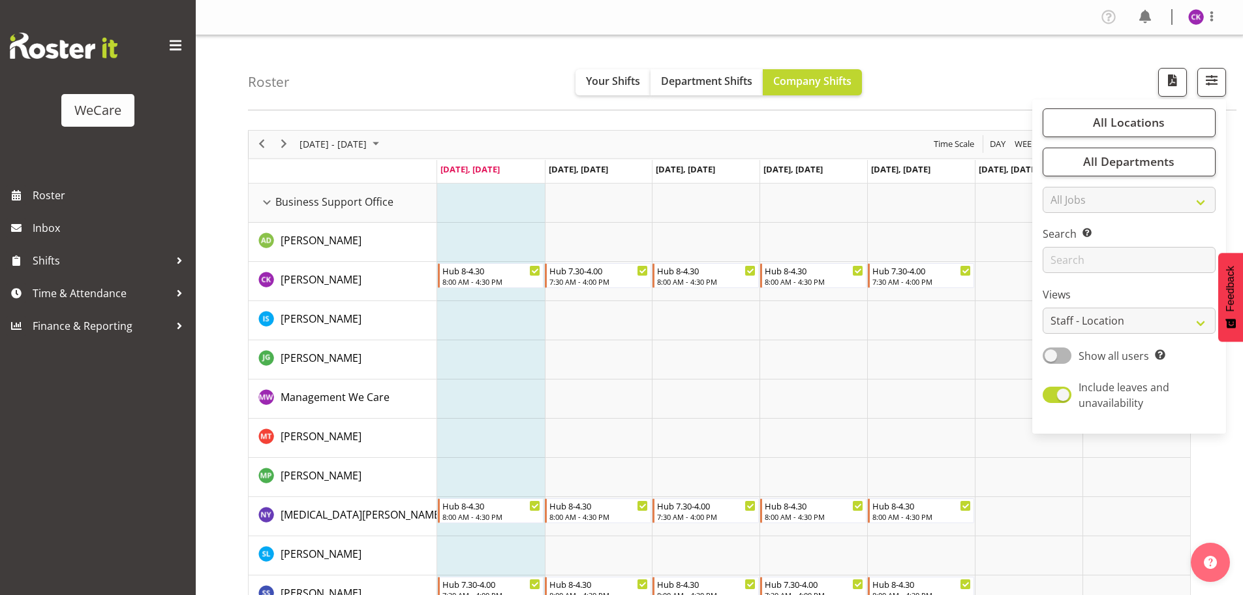
select select "location"
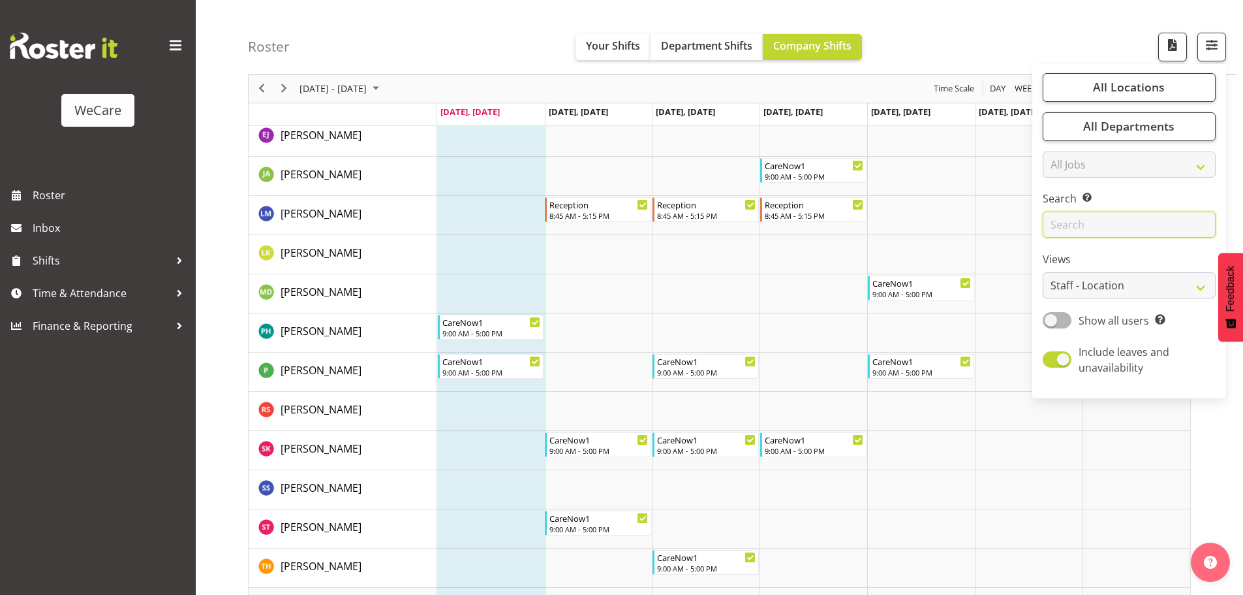
click at [1083, 215] on input "text" at bounding box center [1129, 225] width 173 height 26
click at [1084, 221] on input "text" at bounding box center [1129, 225] width 173 height 26
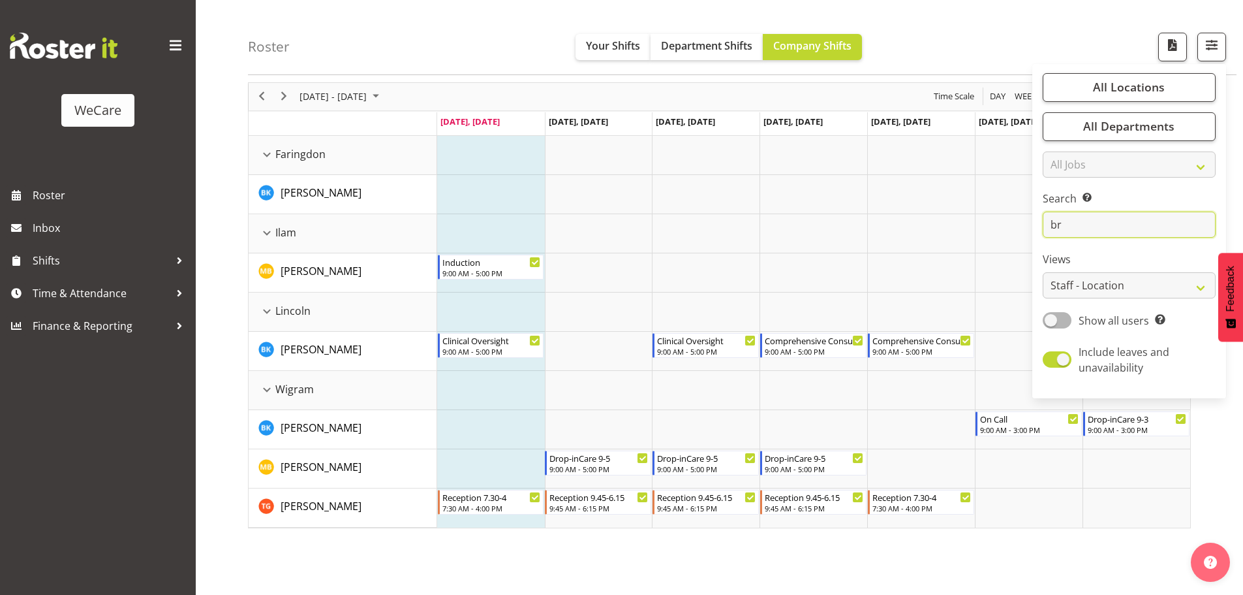
scroll to position [48, 0]
type input "b"
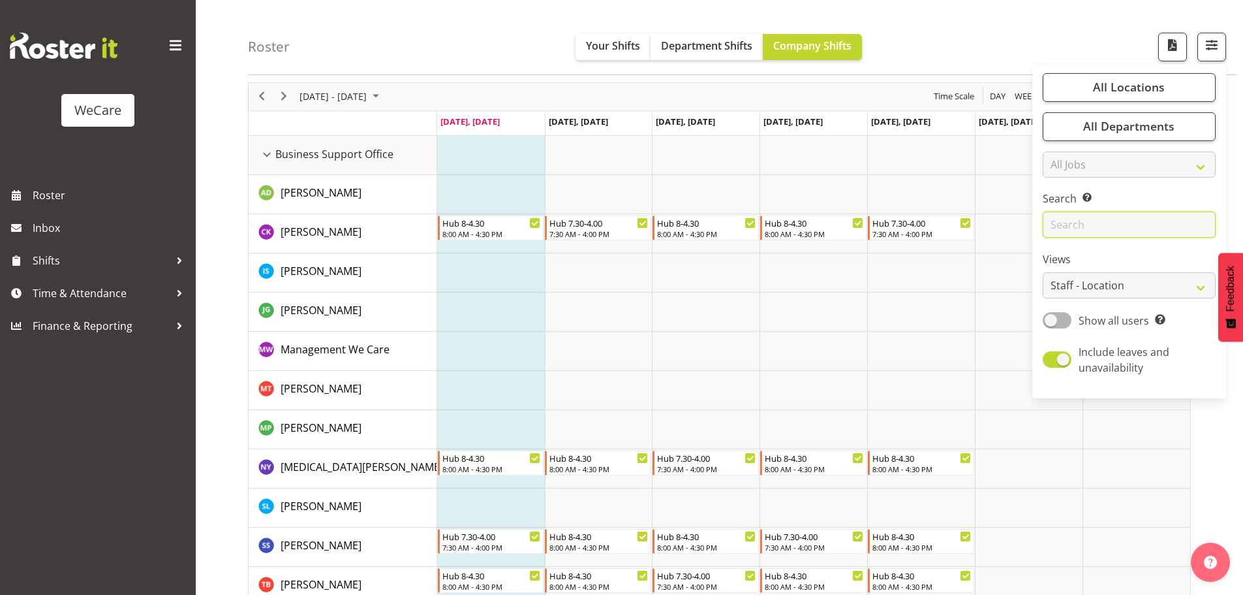
scroll to position [1401, 0]
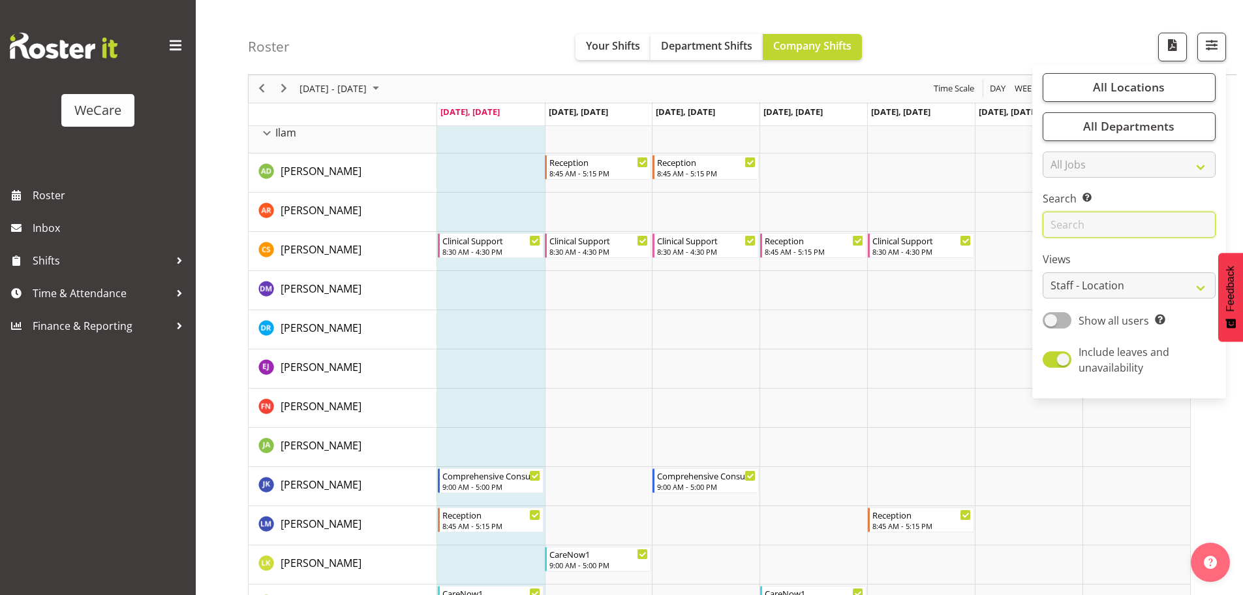
click at [1127, 228] on input "text" at bounding box center [1129, 225] width 173 height 26
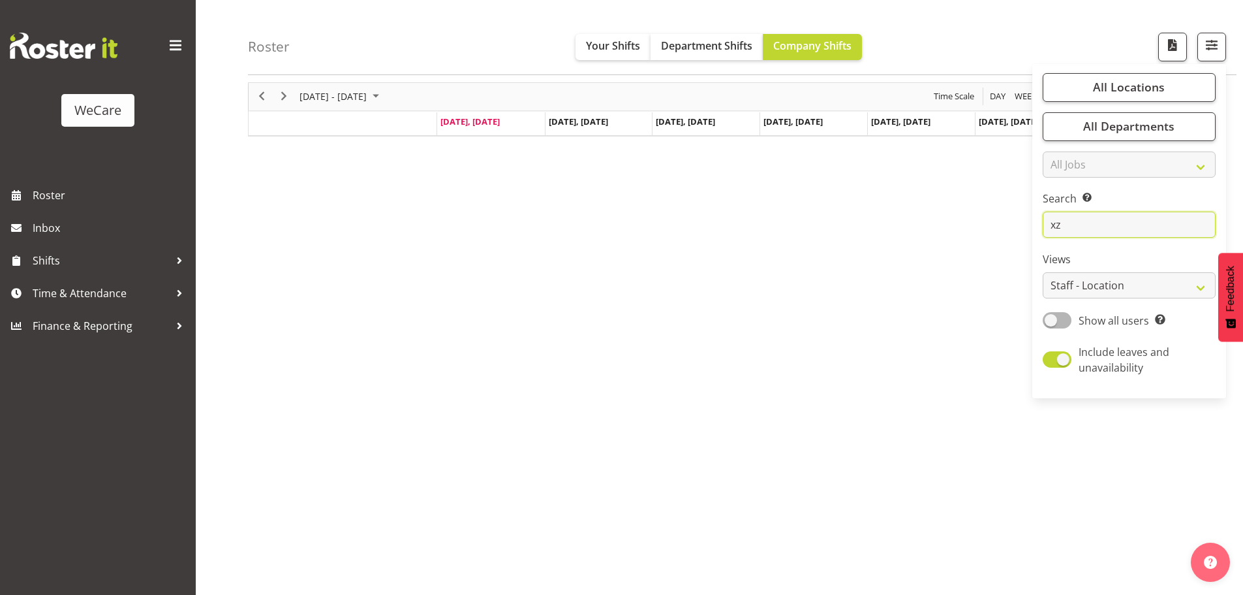
type input "x"
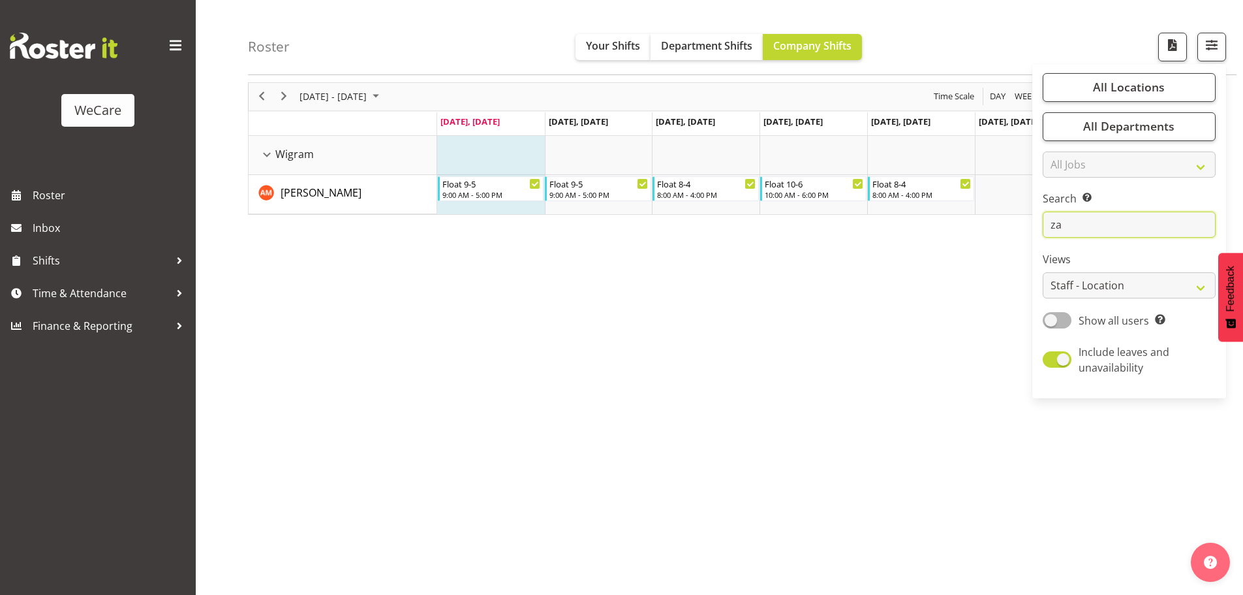
type input "z"
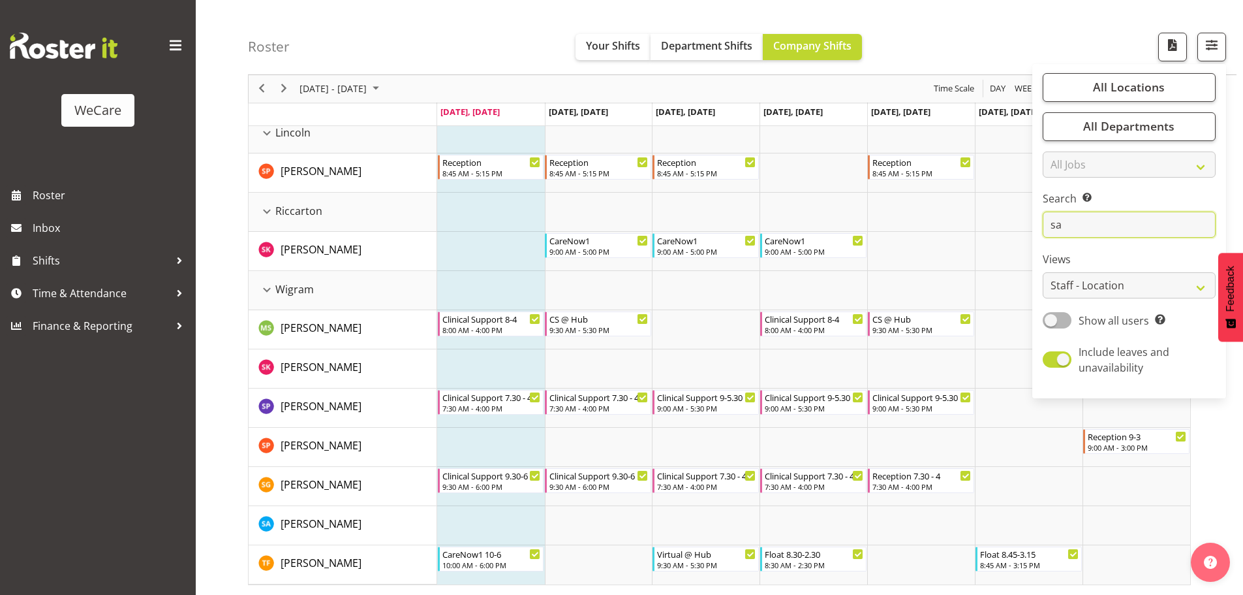
type input "s"
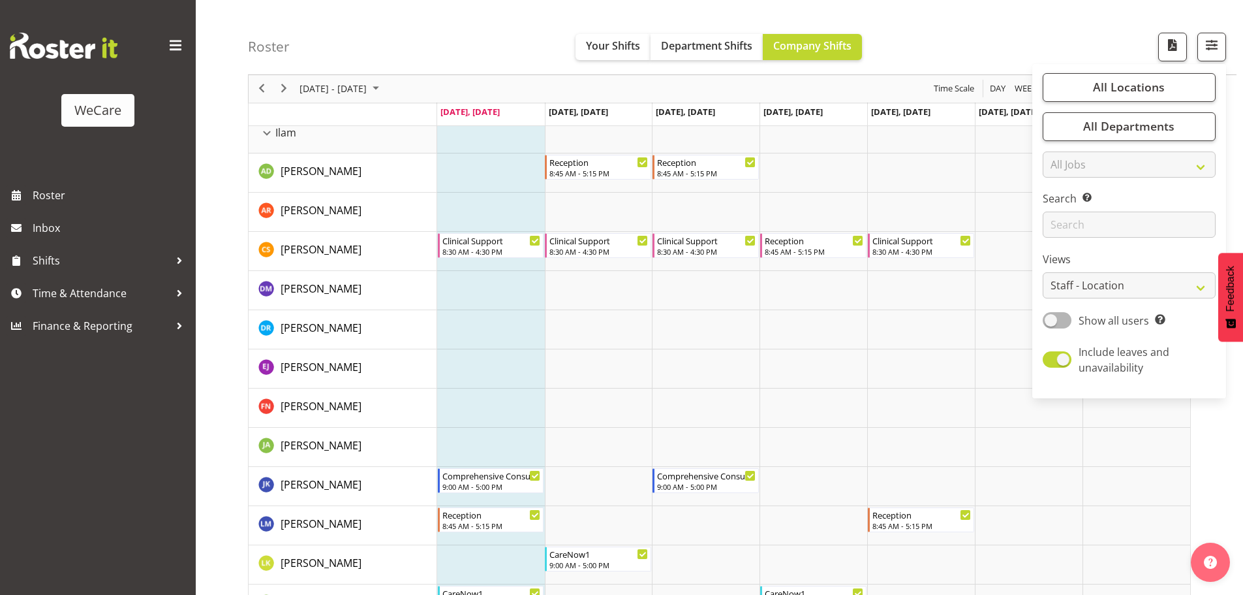
click at [531, 386] on td "Timeline Week of August 11, 2025" at bounding box center [491, 368] width 108 height 39
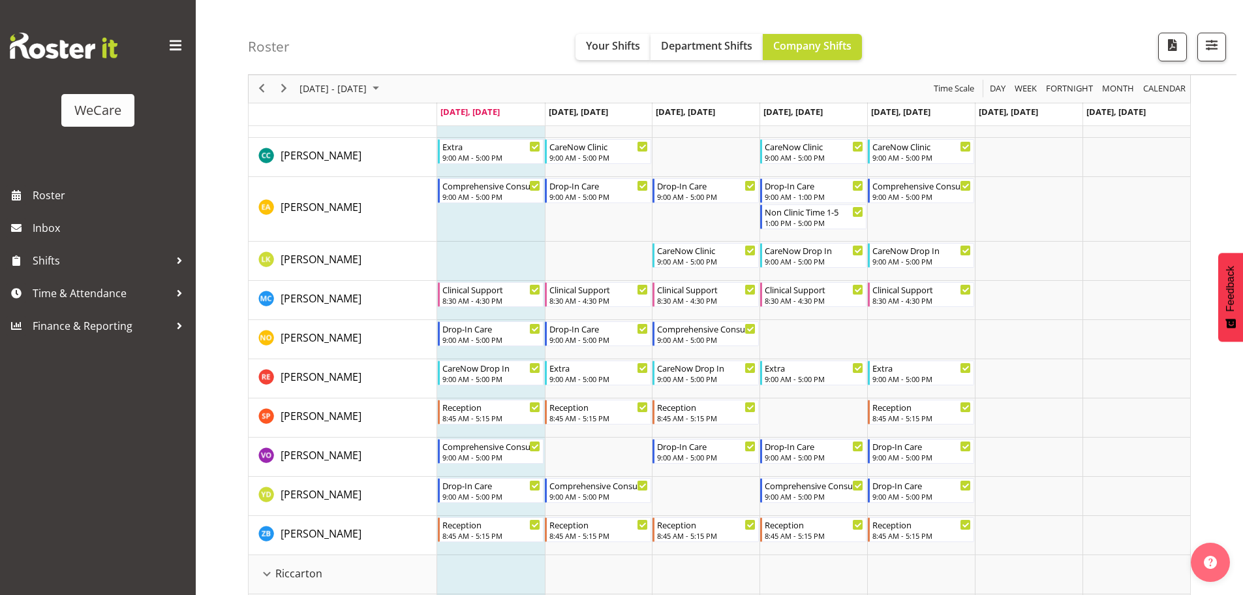
scroll to position [2545, 0]
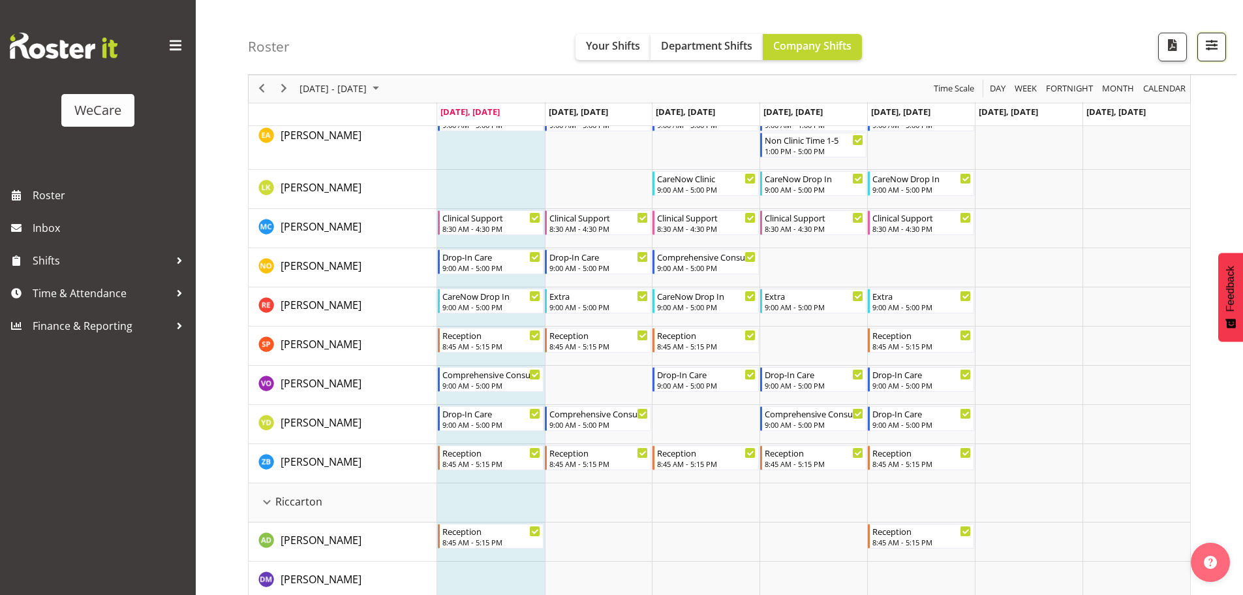
click at [1223, 48] on button "button" at bounding box center [1212, 47] width 29 height 29
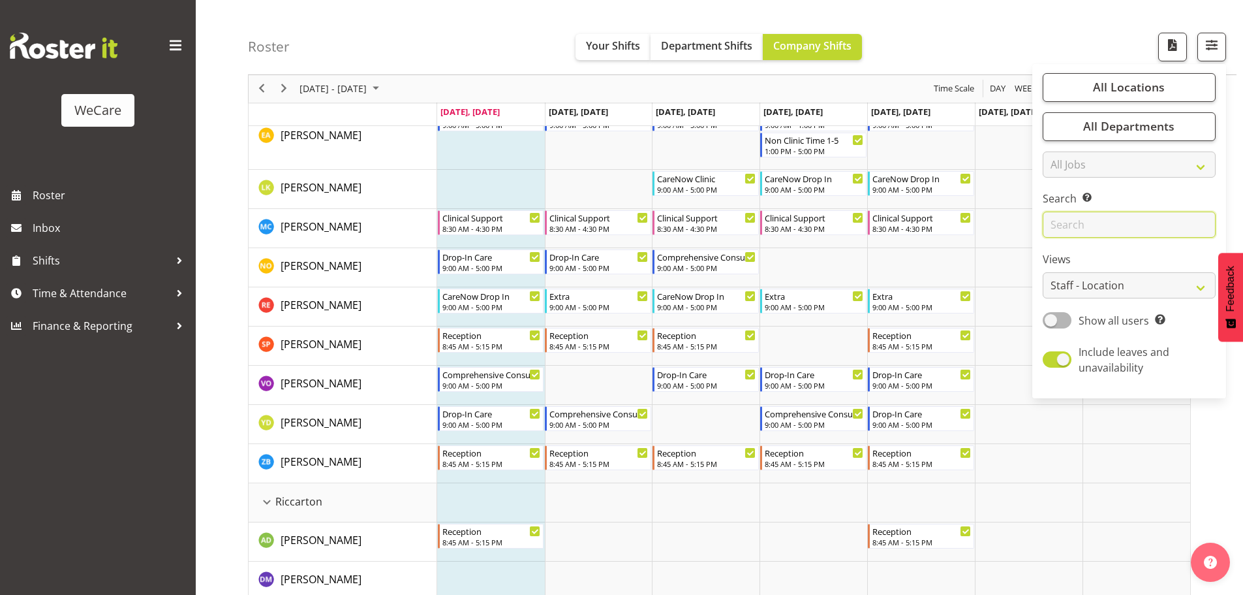
click at [1090, 224] on input "text" at bounding box center [1129, 225] width 173 height 26
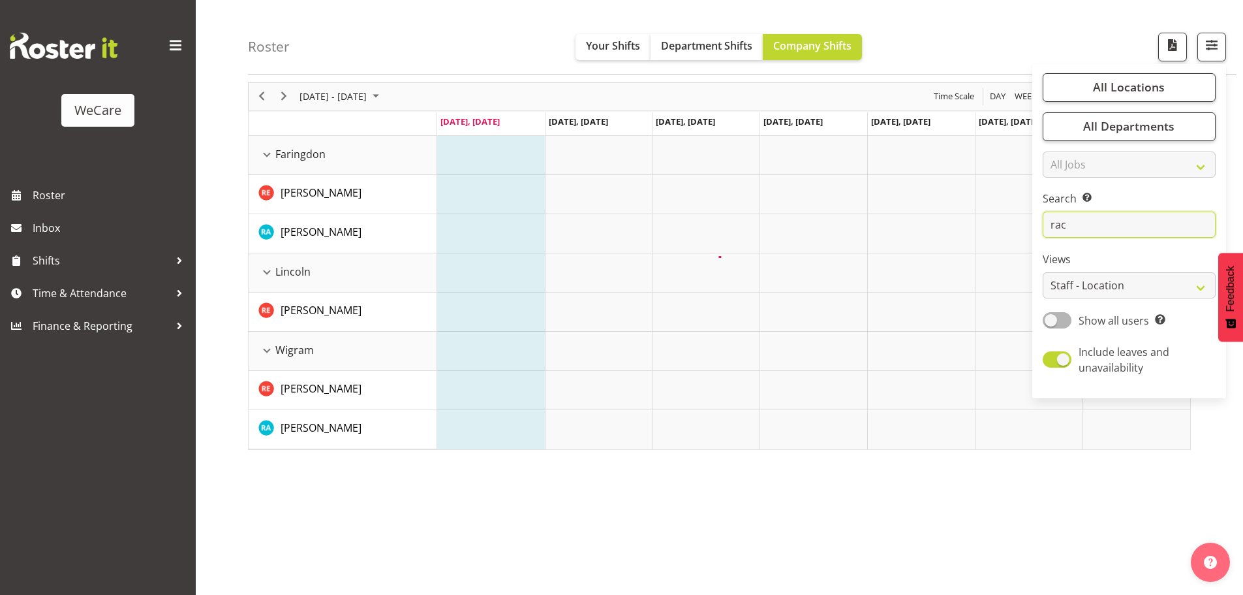
scroll to position [0, 0]
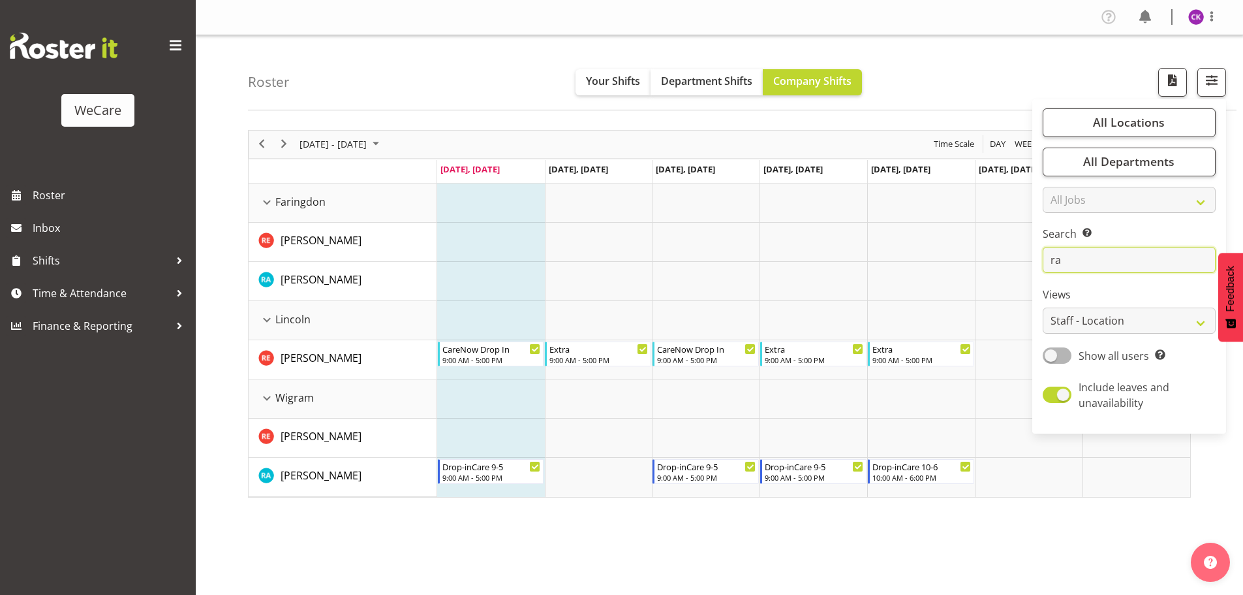
type input "r"
